Goal: Information Seeking & Learning: Compare options

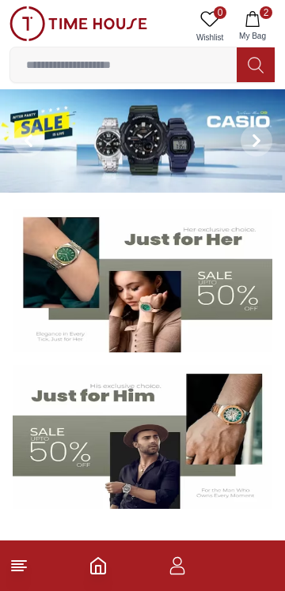
click at [206, 62] on input at bounding box center [123, 65] width 226 height 32
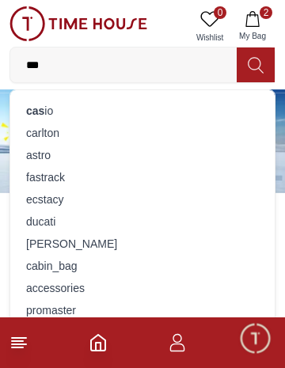
type input "***"
click at [138, 113] on div "cas io" at bounding box center [142, 111] width 245 height 22
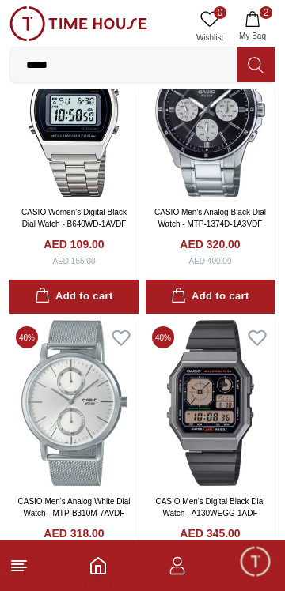
scroll to position [2442, 0]
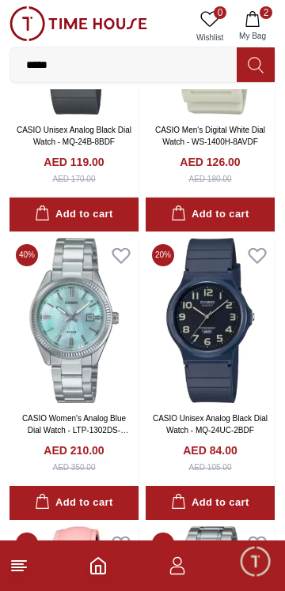
scroll to position [3432, 0]
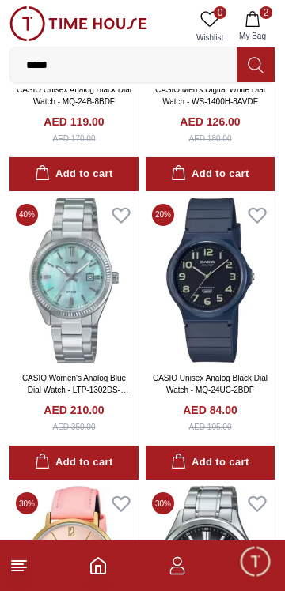
click at [191, 364] on img at bounding box center [209, 281] width 129 height 166
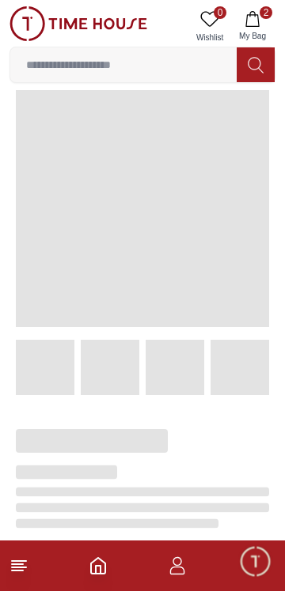
scroll to position [17, 0]
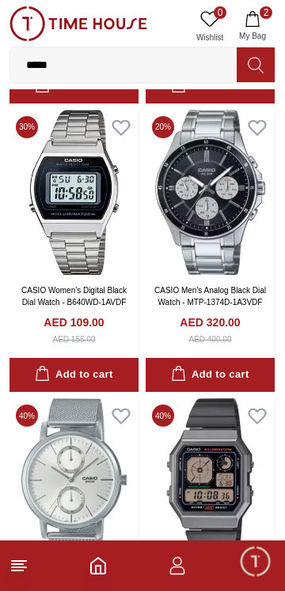
scroll to position [2364, 0]
click at [211, 276] on img at bounding box center [209, 193] width 129 height 166
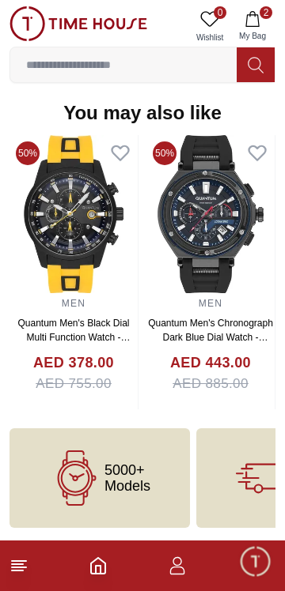
scroll to position [1571, 0]
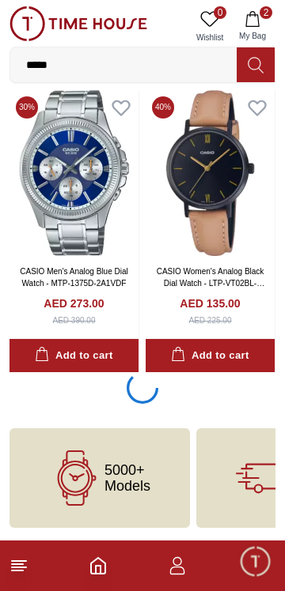
scroll to position [5773, 0]
click at [254, 20] on icon "button" at bounding box center [252, 19] width 16 height 16
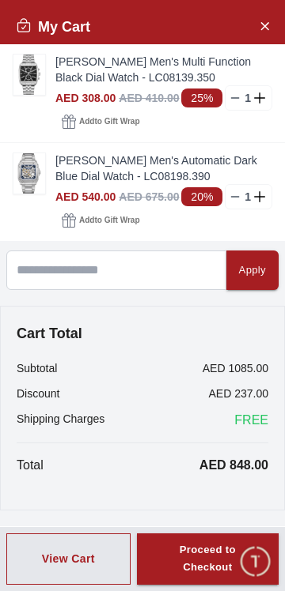
scroll to position [2564, 0]
click at [258, 33] on icon "Close Account" at bounding box center [264, 26] width 13 height 20
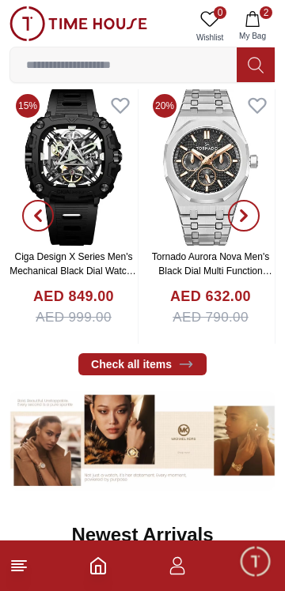
scroll to position [550, 0]
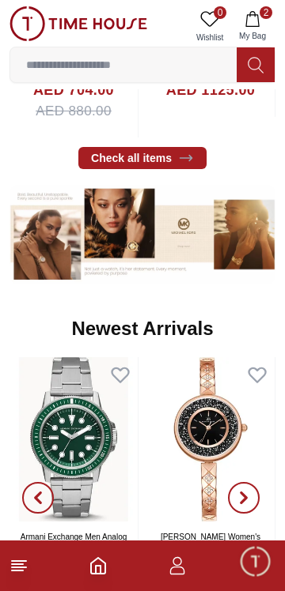
click at [209, 449] on img at bounding box center [210, 439] width 128 height 164
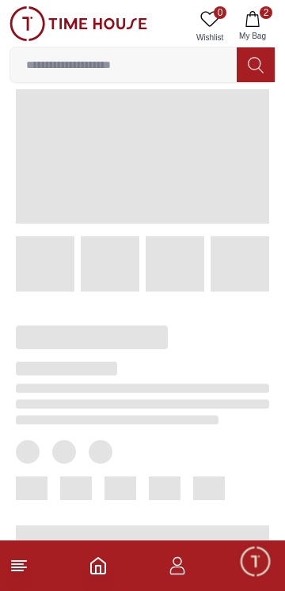
scroll to position [119, 0]
click at [181, 67] on input at bounding box center [123, 65] width 226 height 32
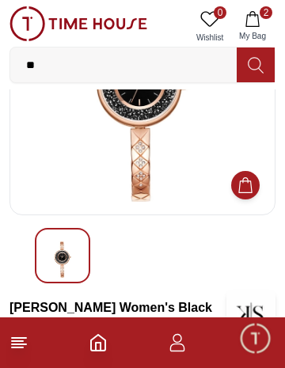
type input "*"
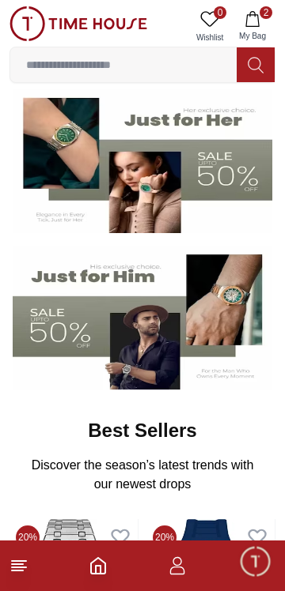
scroll to position [771, 0]
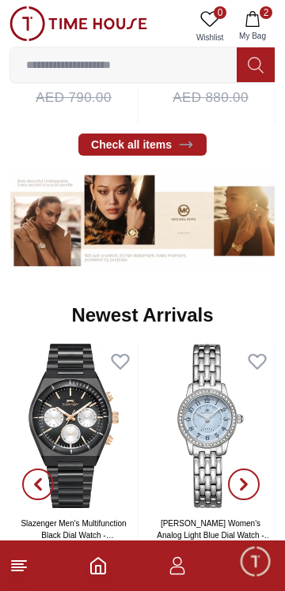
click at [161, 66] on input at bounding box center [123, 65] width 226 height 32
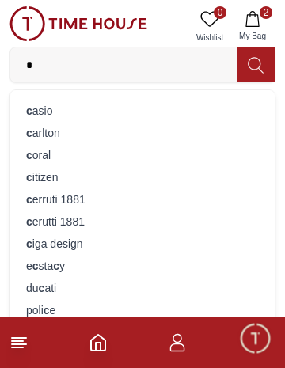
type input "*"
click at [149, 117] on div "c asio" at bounding box center [142, 111] width 245 height 22
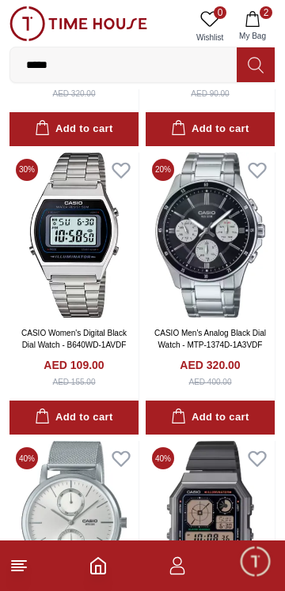
scroll to position [2321, 0]
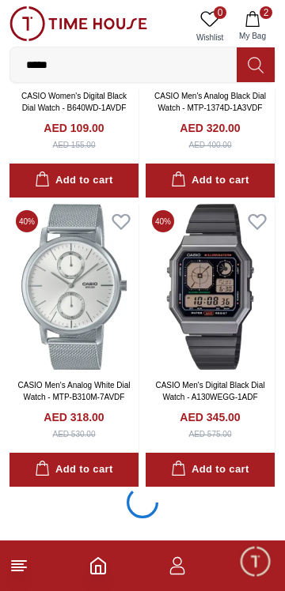
scroll to position [2777, 0]
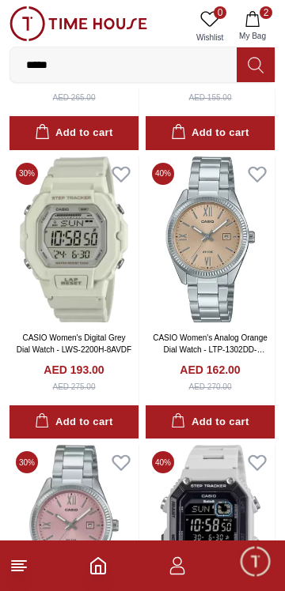
scroll to position [6075, 0]
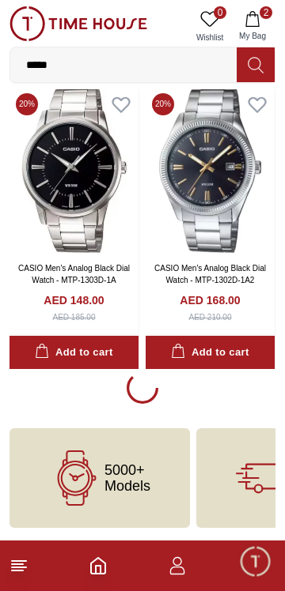
scroll to position [14492, 0]
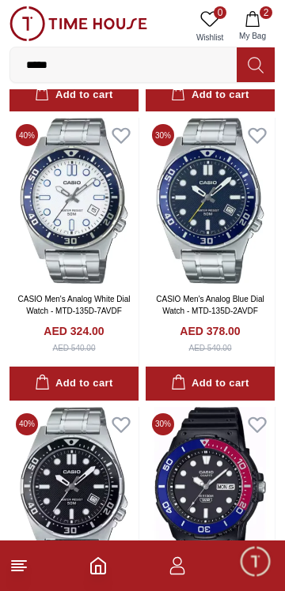
scroll to position [14751, 0]
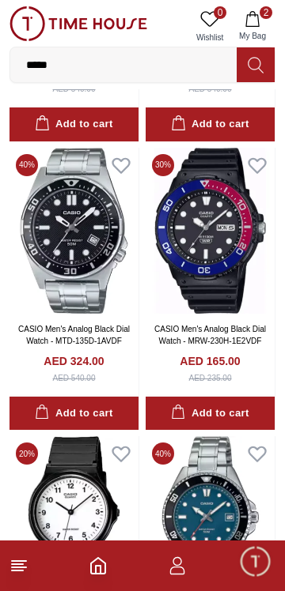
click at [135, 63] on input "*****" at bounding box center [123, 65] width 226 height 32
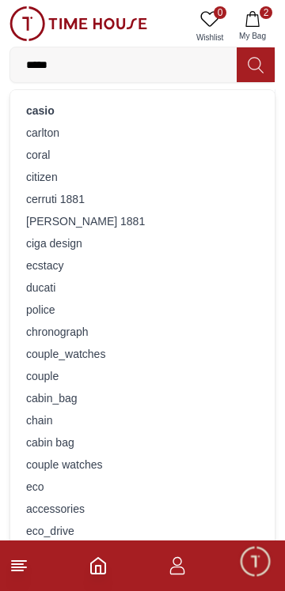
scroll to position [8618, 0]
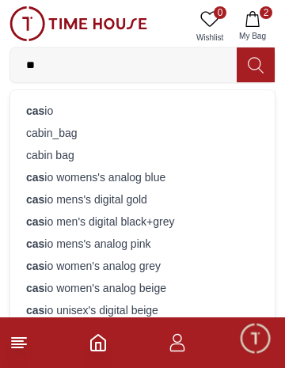
type input "*"
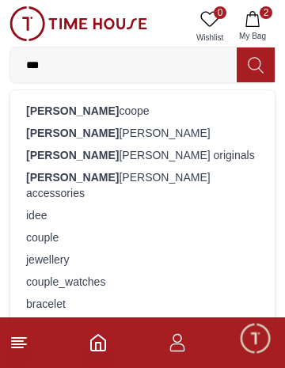
type input "***"
click at [153, 136] on div "[PERSON_NAME]" at bounding box center [142, 133] width 245 height 22
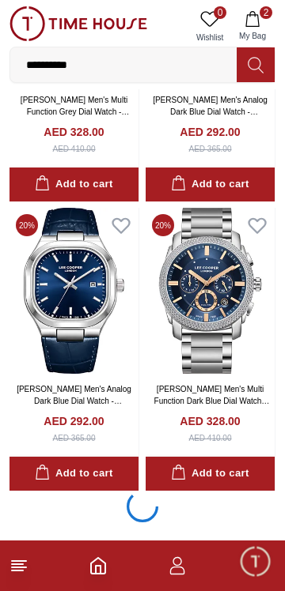
scroll to position [2577, 0]
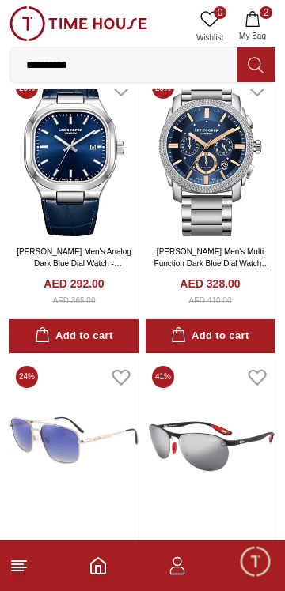
scroll to position [2688, 0]
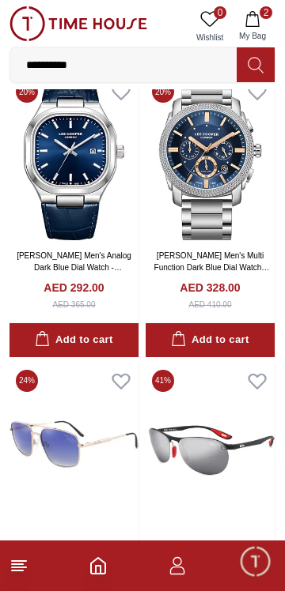
click at [227, 240] on img at bounding box center [209, 157] width 129 height 166
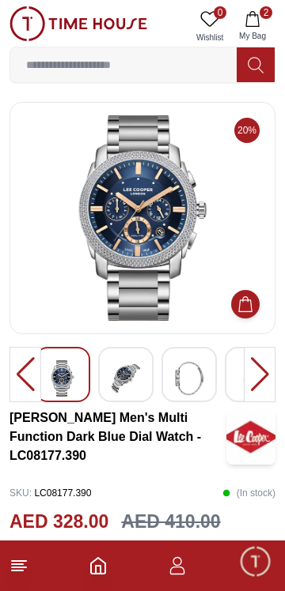
click at [265, 375] on div at bounding box center [260, 374] width 32 height 55
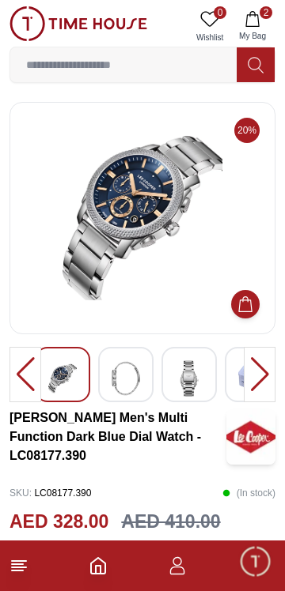
click at [265, 378] on div at bounding box center [260, 374] width 32 height 55
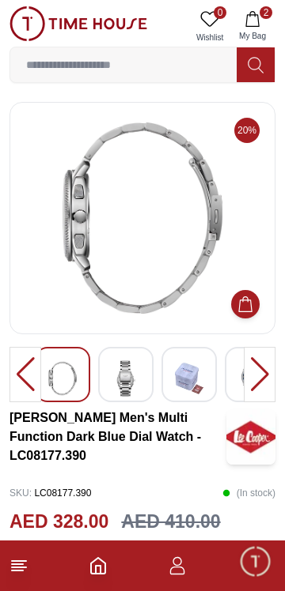
click at [267, 377] on div at bounding box center [260, 374] width 32 height 55
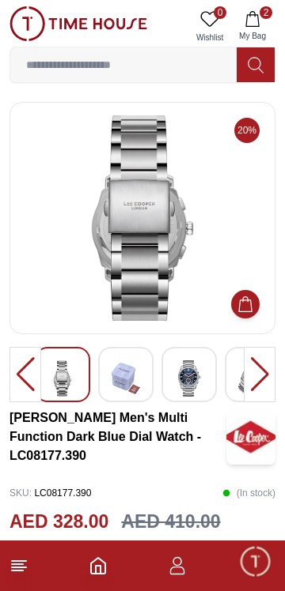
click at [265, 372] on div at bounding box center [260, 374] width 32 height 55
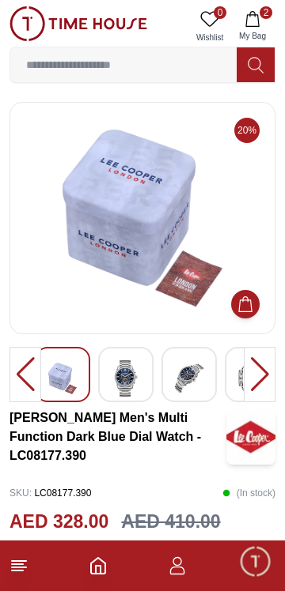
click at [267, 368] on div at bounding box center [260, 374] width 32 height 55
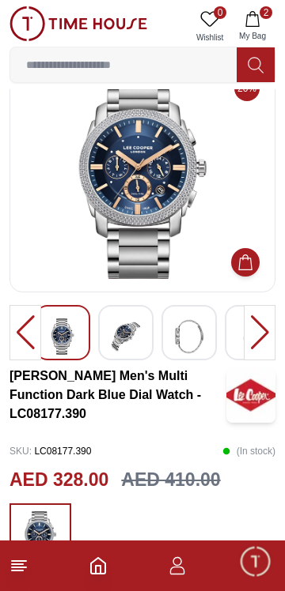
scroll to position [40, 0]
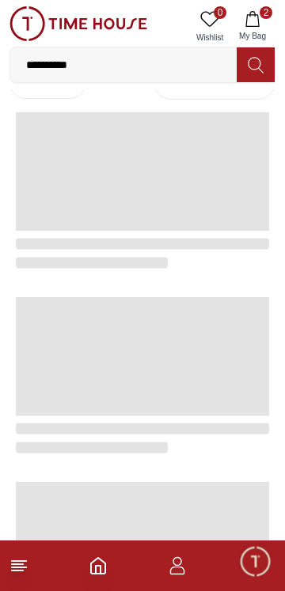
scroll to position [2688, 0]
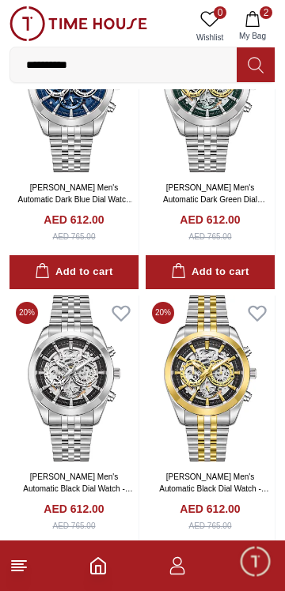
scroll to position [6034, 0]
click at [104, 172] on img at bounding box center [73, 89] width 129 height 166
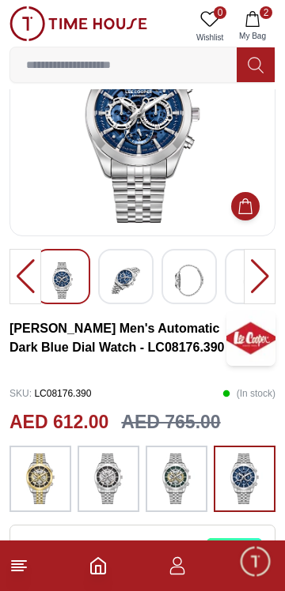
scroll to position [111, 0]
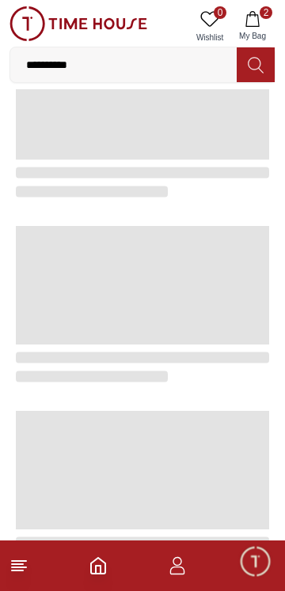
scroll to position [2790, 0]
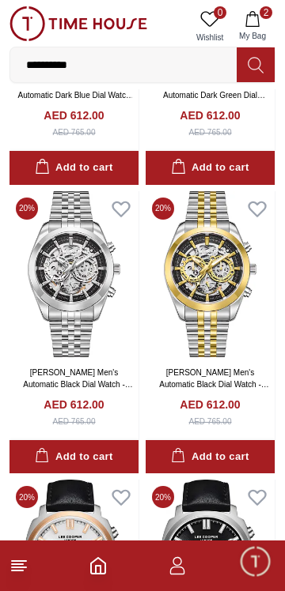
scroll to position [6090, 0]
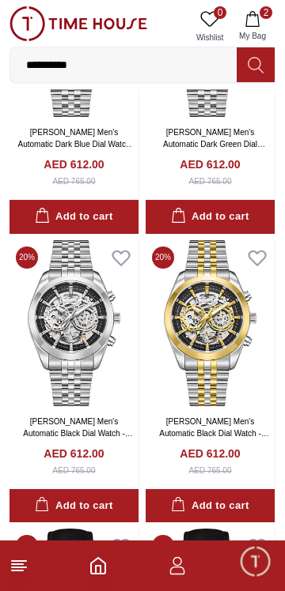
click at [207, 47] on link "0 Wishlist" at bounding box center [210, 26] width 40 height 40
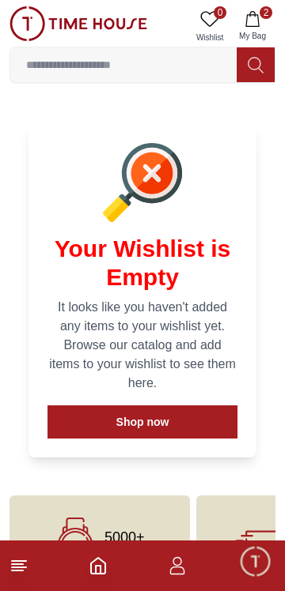
click at [208, 66] on input at bounding box center [123, 65] width 226 height 32
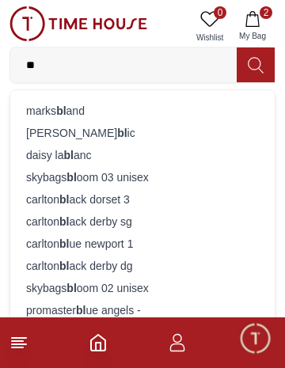
type input "*****"
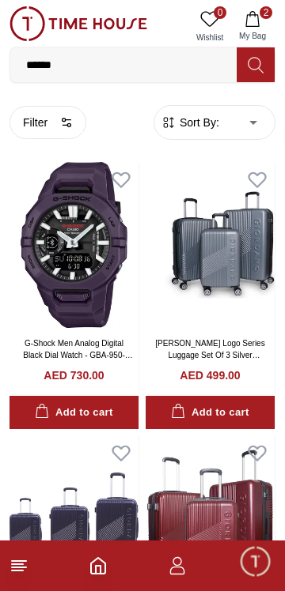
click at [119, 70] on input "*****" at bounding box center [123, 65] width 226 height 32
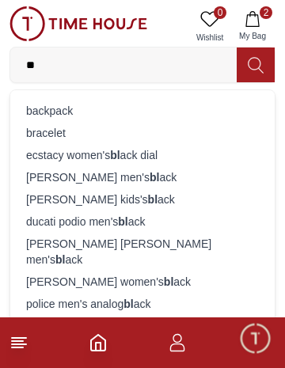
type input "*"
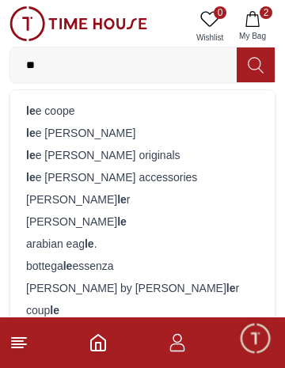
type input "**"
click at [124, 140] on div "le e [PERSON_NAME]" at bounding box center [142, 133] width 245 height 22
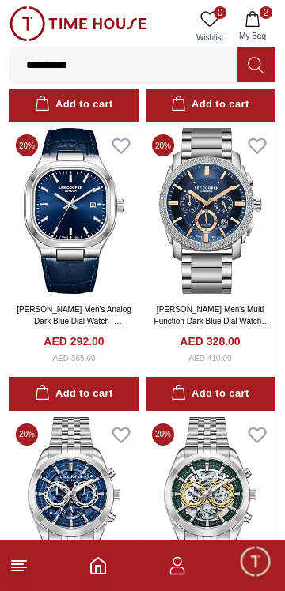
scroll to position [2652, 0]
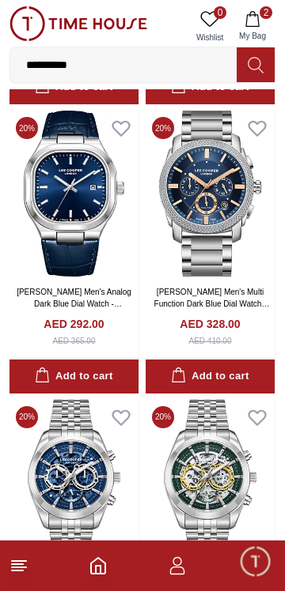
click at [109, 277] on img at bounding box center [73, 194] width 129 height 166
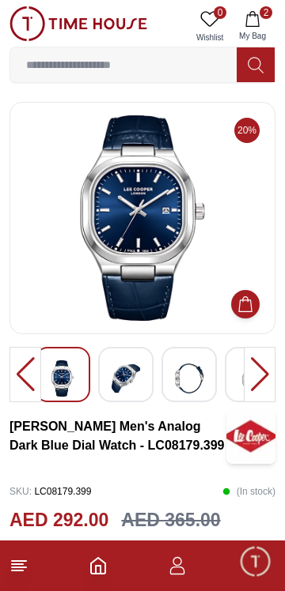
click at [267, 378] on div at bounding box center [260, 374] width 32 height 55
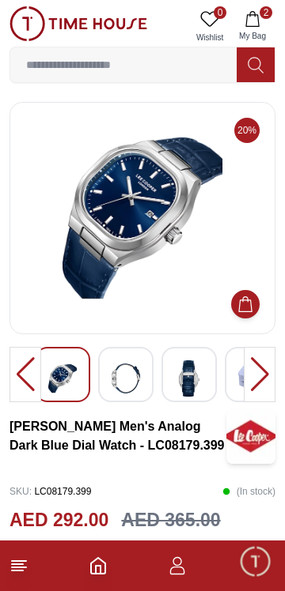
click at [266, 377] on div at bounding box center [260, 374] width 32 height 55
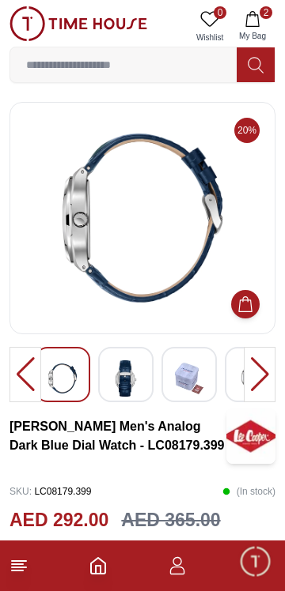
click at [271, 381] on div at bounding box center [260, 374] width 32 height 55
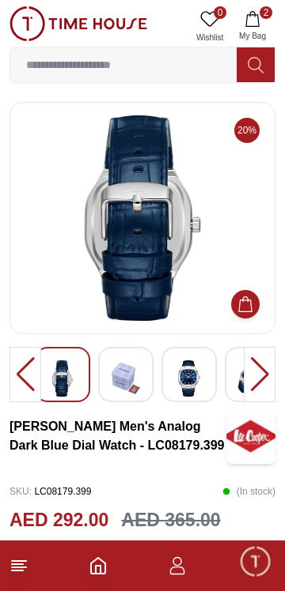
click at [267, 374] on div at bounding box center [260, 374] width 32 height 55
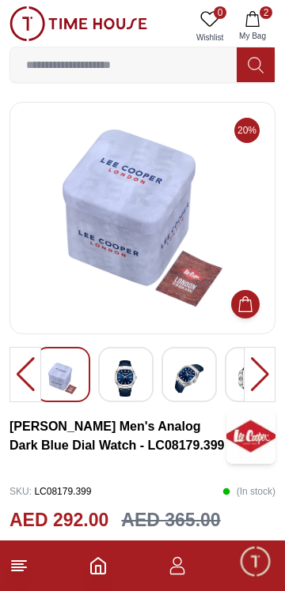
click at [266, 380] on div at bounding box center [260, 374] width 32 height 55
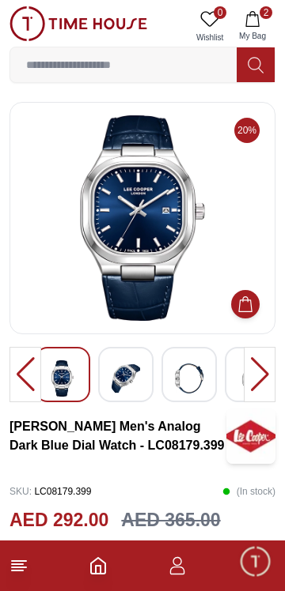
click at [266, 383] on div at bounding box center [260, 374] width 32 height 55
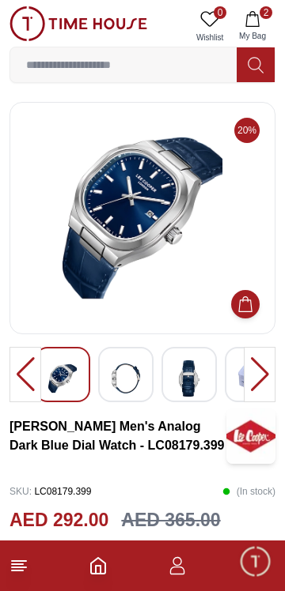
click at [264, 378] on div at bounding box center [260, 374] width 32 height 55
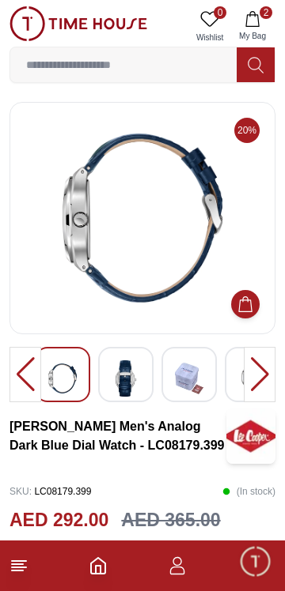
click at [266, 382] on div at bounding box center [260, 374] width 32 height 55
click at [267, 373] on div at bounding box center [260, 374] width 32 height 55
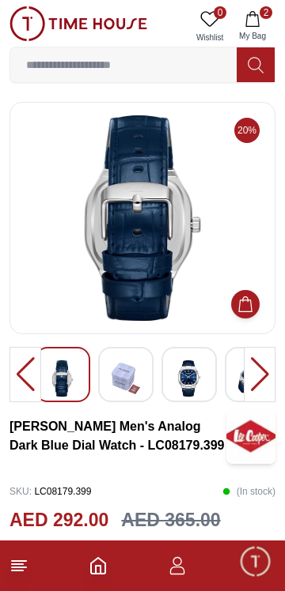
click at [264, 373] on div at bounding box center [260, 374] width 32 height 55
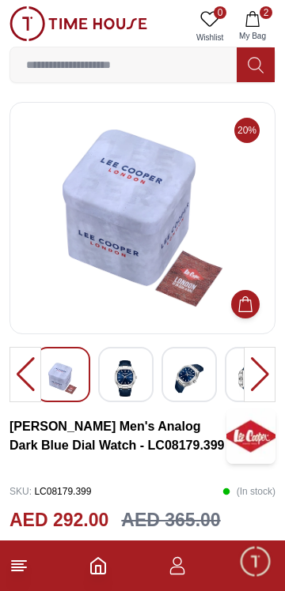
click at [262, 379] on div at bounding box center [260, 374] width 32 height 55
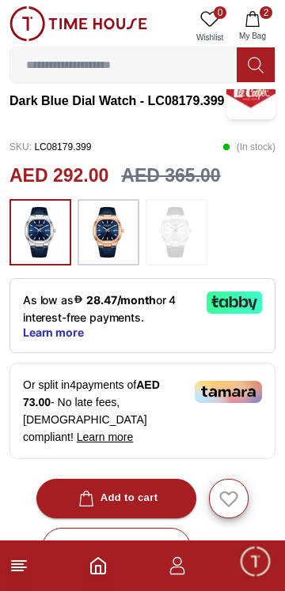
scroll to position [349, 0]
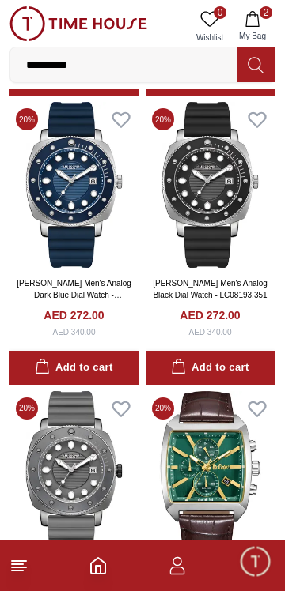
scroll to position [2652, 0]
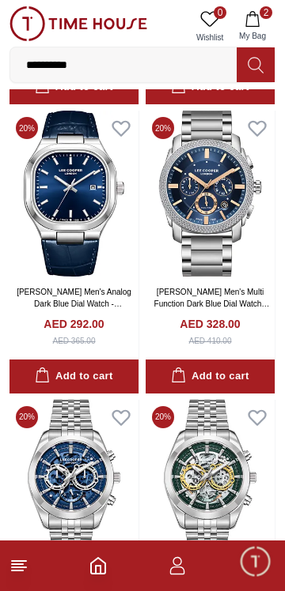
click at [240, 277] on img at bounding box center [209, 194] width 129 height 166
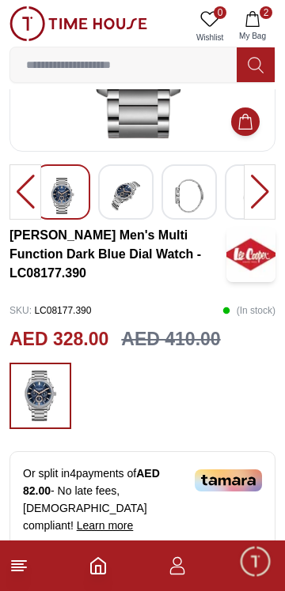
scroll to position [183, 0]
click at [56, 412] on img at bounding box center [41, 396] width 40 height 51
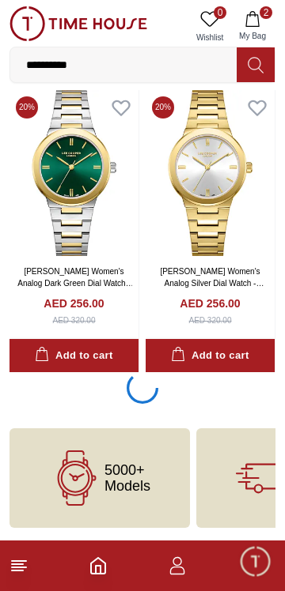
scroll to position [5773, 0]
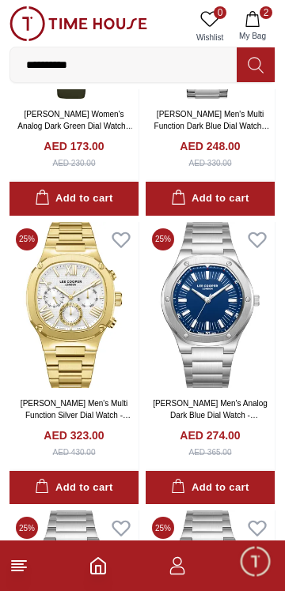
scroll to position [4853, 0]
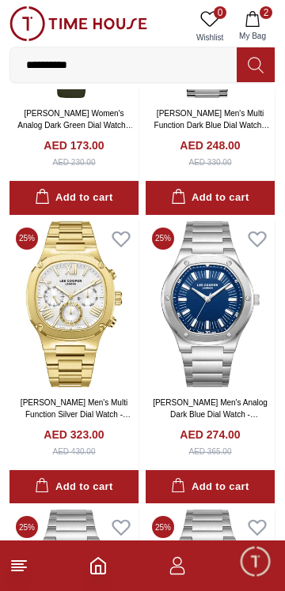
click at [232, 99] on img at bounding box center [209, 16] width 129 height 166
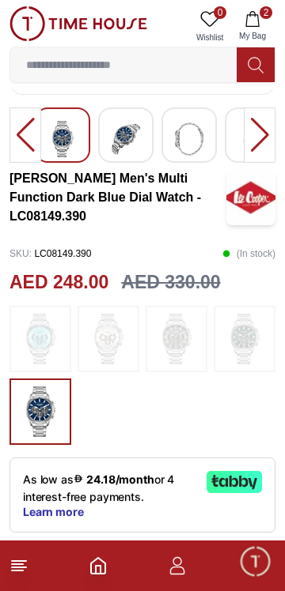
scroll to position [271, 0]
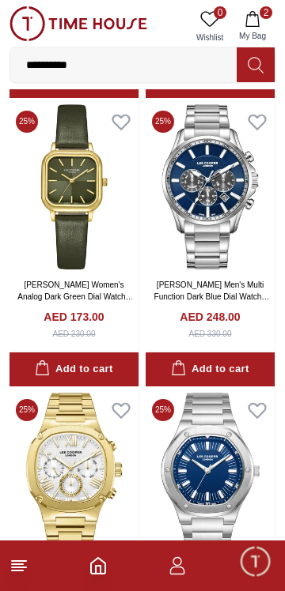
scroll to position [4682, 0]
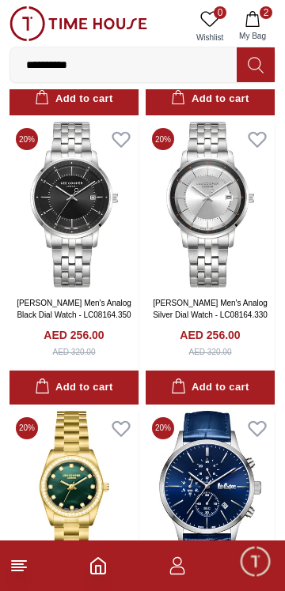
scroll to position [6977, 0]
